Goal: Information Seeking & Learning: Learn about a topic

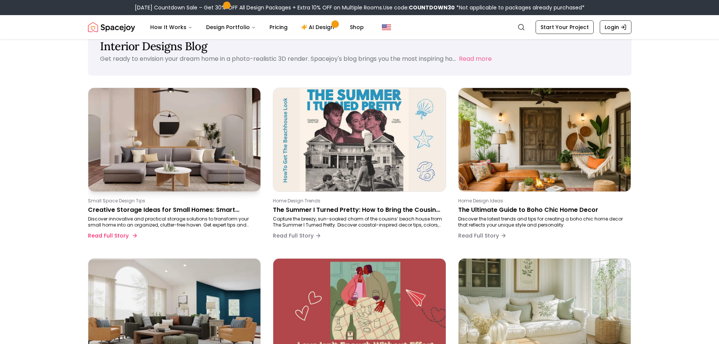
scroll to position [38, 0]
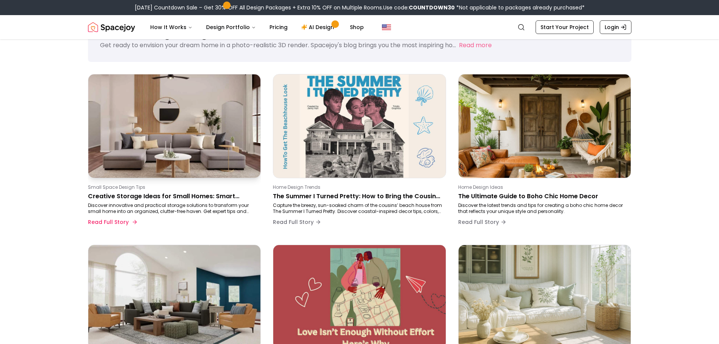
click at [185, 112] on img at bounding box center [174, 126] width 181 height 109
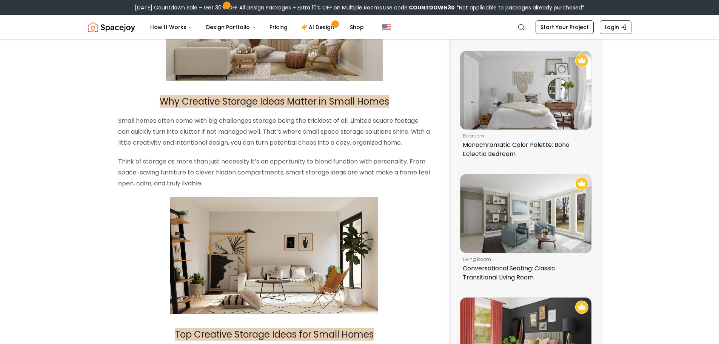
scroll to position [290, 0]
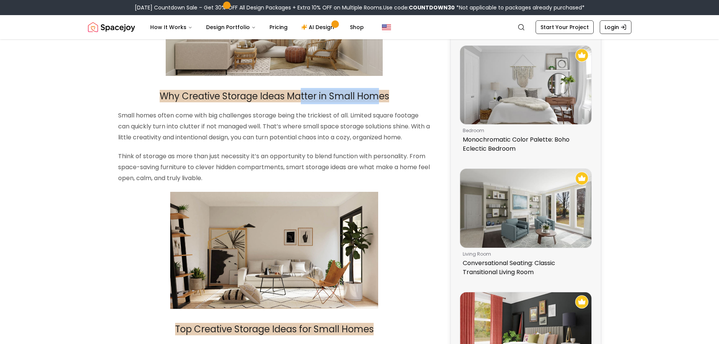
drag, startPoint x: 299, startPoint y: 96, endPoint x: 380, endPoint y: 95, distance: 81.1
click at [380, 95] on span "Why Creative Storage Ideas Matter in Small Homes" at bounding box center [274, 96] width 229 height 12
click at [271, 100] on span "Why Creative Storage Ideas Matter in Small Homes" at bounding box center [274, 96] width 229 height 12
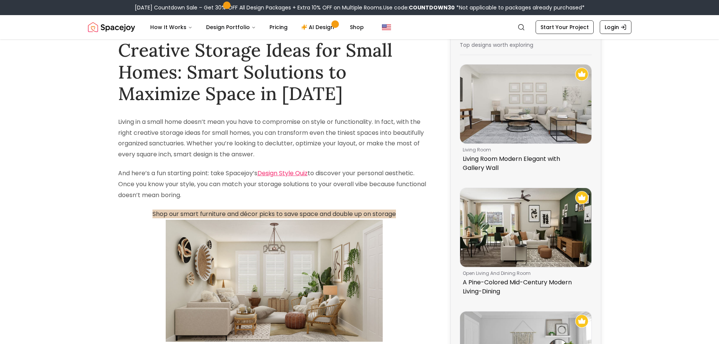
scroll to position [38, 0]
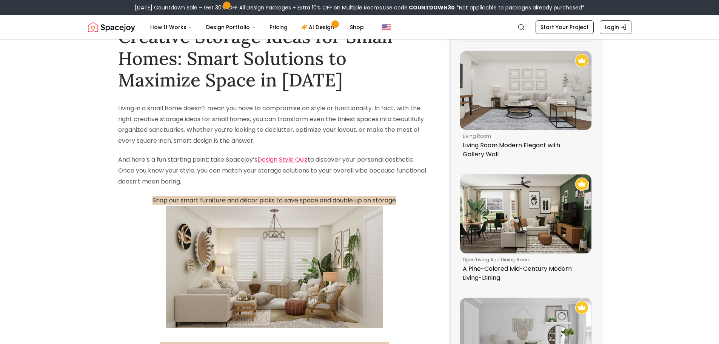
click at [198, 129] on p "Living in a small home doesn’t mean you have to compromise on style or function…" at bounding box center [274, 124] width 313 height 43
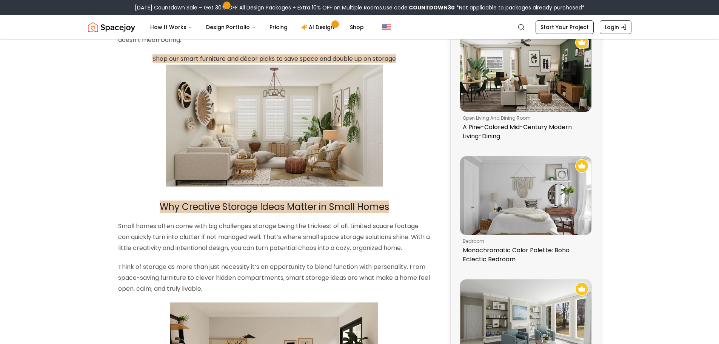
scroll to position [377, 0]
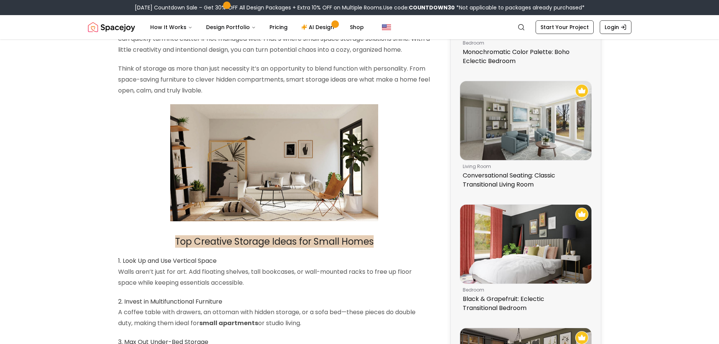
drag, startPoint x: 265, startPoint y: 152, endPoint x: -341, endPoint y: 220, distance: 610.0
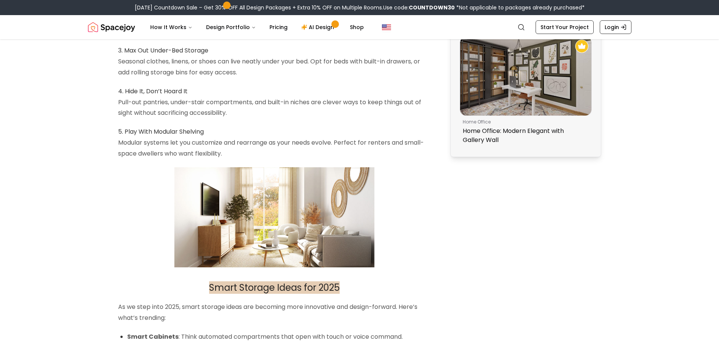
scroll to position [755, 0]
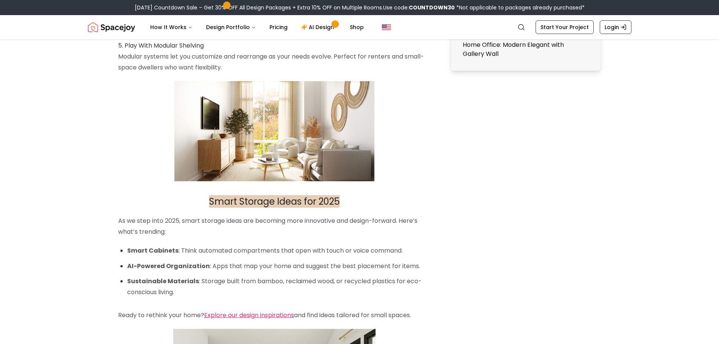
drag, startPoint x: 254, startPoint y: 184, endPoint x: 197, endPoint y: 125, distance: 81.7
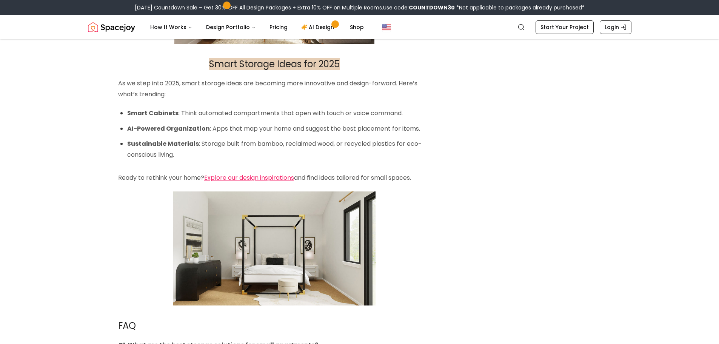
scroll to position [906, 0]
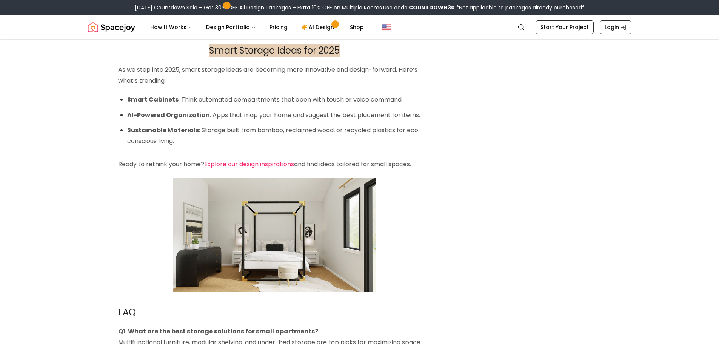
click at [272, 225] on img at bounding box center [274, 235] width 202 height 114
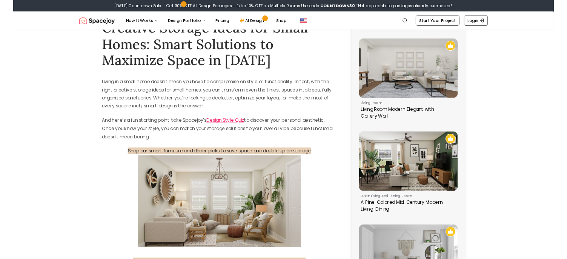
scroll to position [0, 0]
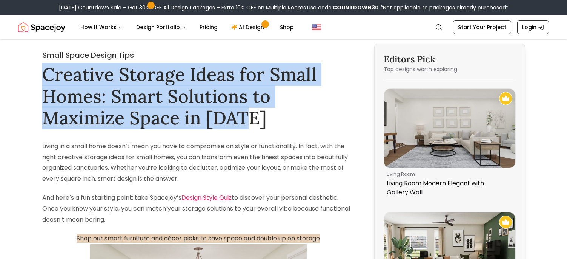
drag, startPoint x: 45, startPoint y: 71, endPoint x: 259, endPoint y: 119, distance: 219.6
click at [259, 119] on h1 "Creative Storage Ideas for Small Homes: Smart Solutions to Maximize Space in [D…" at bounding box center [198, 95] width 313 height 65
copy h1 "Creative Storage Ideas for Small Homes: Smart Solutions to Maximize Space in [D…"
click at [108, 100] on h1 "Creative Storage Ideas for Small Homes: Smart Solutions to Maximize Space in [D…" at bounding box center [198, 95] width 313 height 65
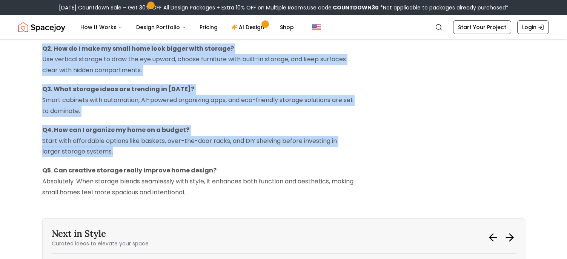
scroll to position [1283, 0]
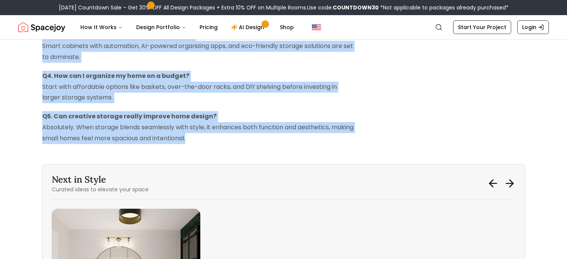
drag, startPoint x: 40, startPoint y: 55, endPoint x: 216, endPoint y: 142, distance: 196.5
copy div "Lorem Ipsum Dolors Amet Consecte Adipisc Elits doe Tempo Incid: Utlab Etdolorem…"
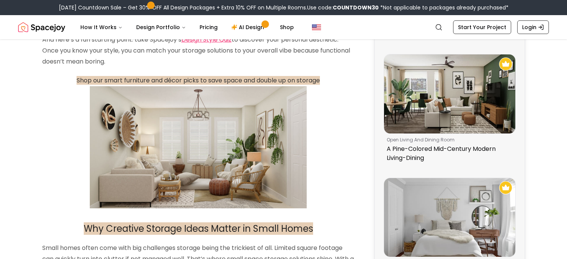
scroll to position [151, 0]
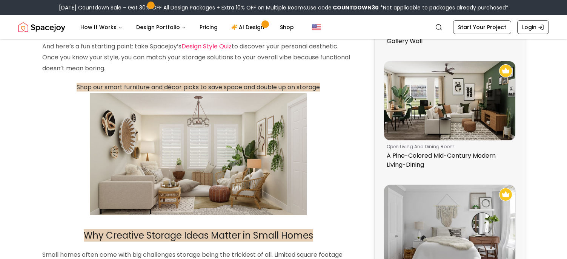
click at [46, 128] on p at bounding box center [198, 154] width 313 height 122
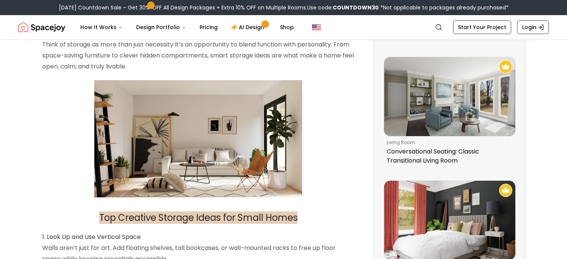
scroll to position [415, 0]
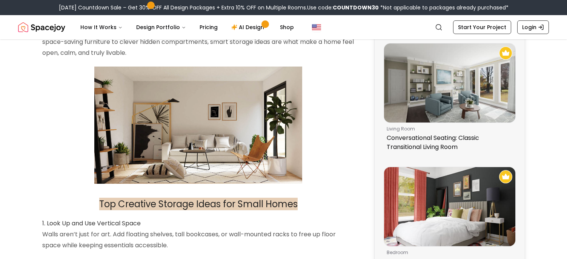
drag, startPoint x: 54, startPoint y: 108, endPoint x: 101, endPoint y: 109, distance: 47.6
click at [54, 108] on p at bounding box center [198, 124] width 313 height 117
click at [52, 143] on p at bounding box center [198, 124] width 313 height 117
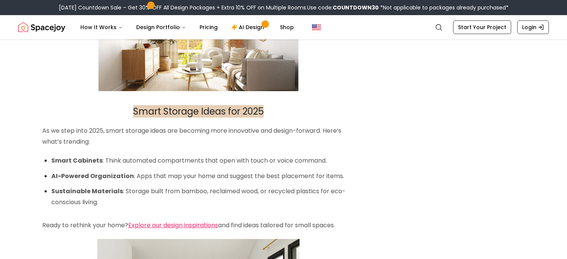
scroll to position [830, 0]
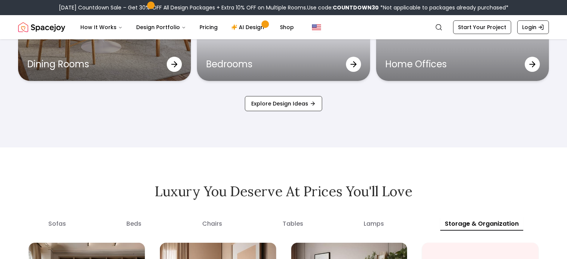
scroll to position [2574, 0]
